Goal: Task Accomplishment & Management: Use online tool/utility

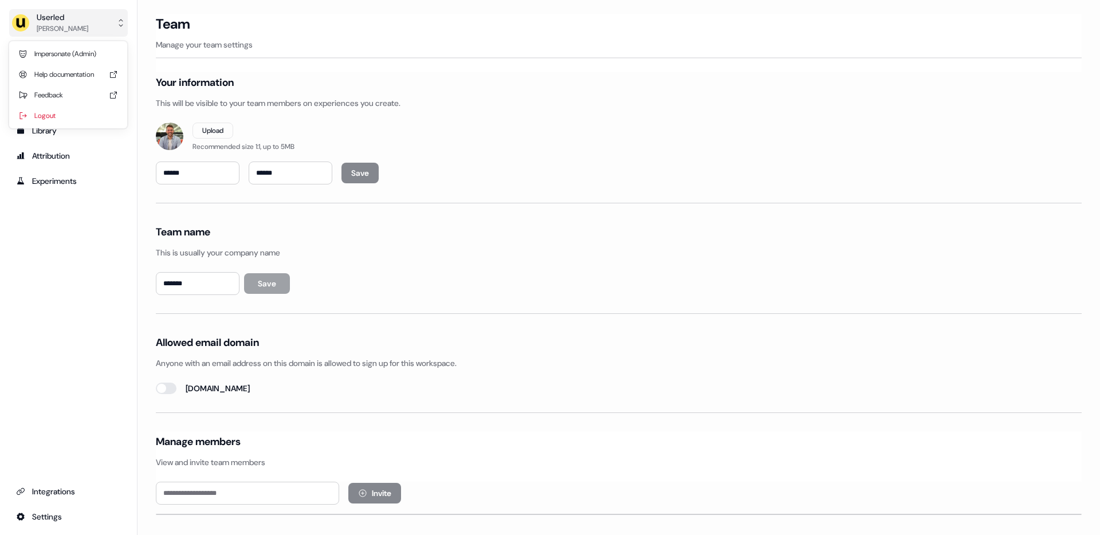
click at [58, 19] on div "Userled" at bounding box center [63, 16] width 52 height 11
click at [69, 53] on div "Impersonate (Admin)" at bounding box center [68, 54] width 109 height 21
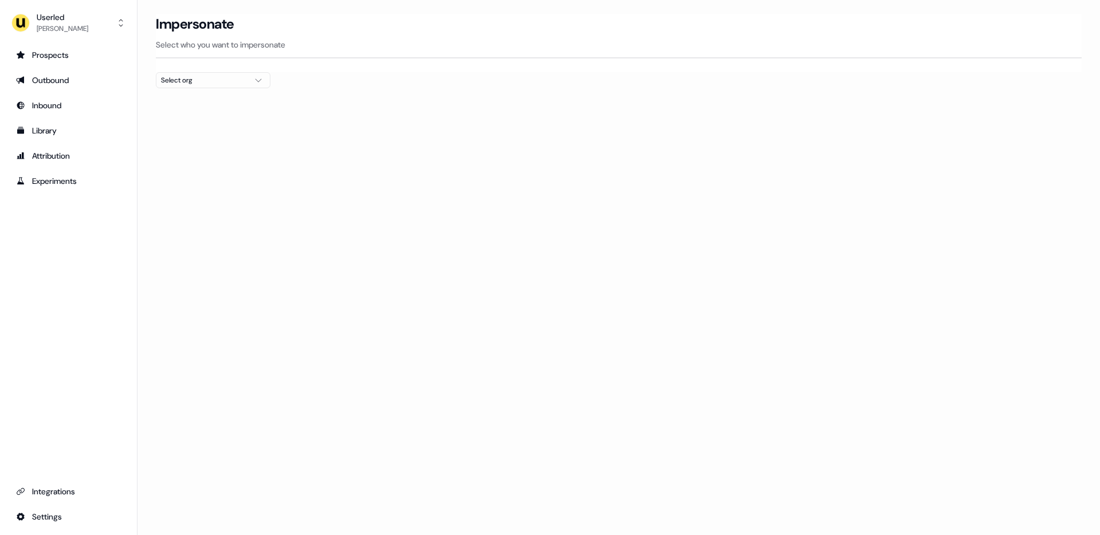
click at [194, 82] on div "Select org" at bounding box center [204, 79] width 86 height 11
type input "***"
click at [198, 120] on div "Go1 France" at bounding box center [212, 121] width 113 height 18
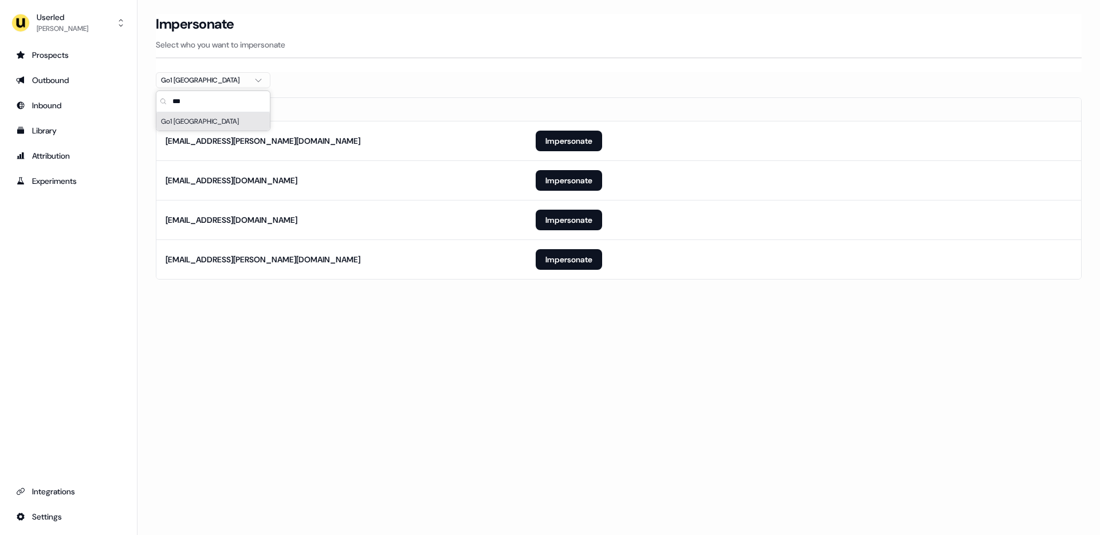
click at [481, 99] on th "Email" at bounding box center [341, 109] width 370 height 23
click at [504, 360] on div "Loading... Impersonate Select who you want to impersonate Go1 France Email ilan…" at bounding box center [618, 267] width 962 height 535
drag, startPoint x: 567, startPoint y: 260, endPoint x: 533, endPoint y: 268, distance: 34.0
click at [567, 260] on button "Impersonate" at bounding box center [569, 259] width 66 height 21
